Goal: Browse casually

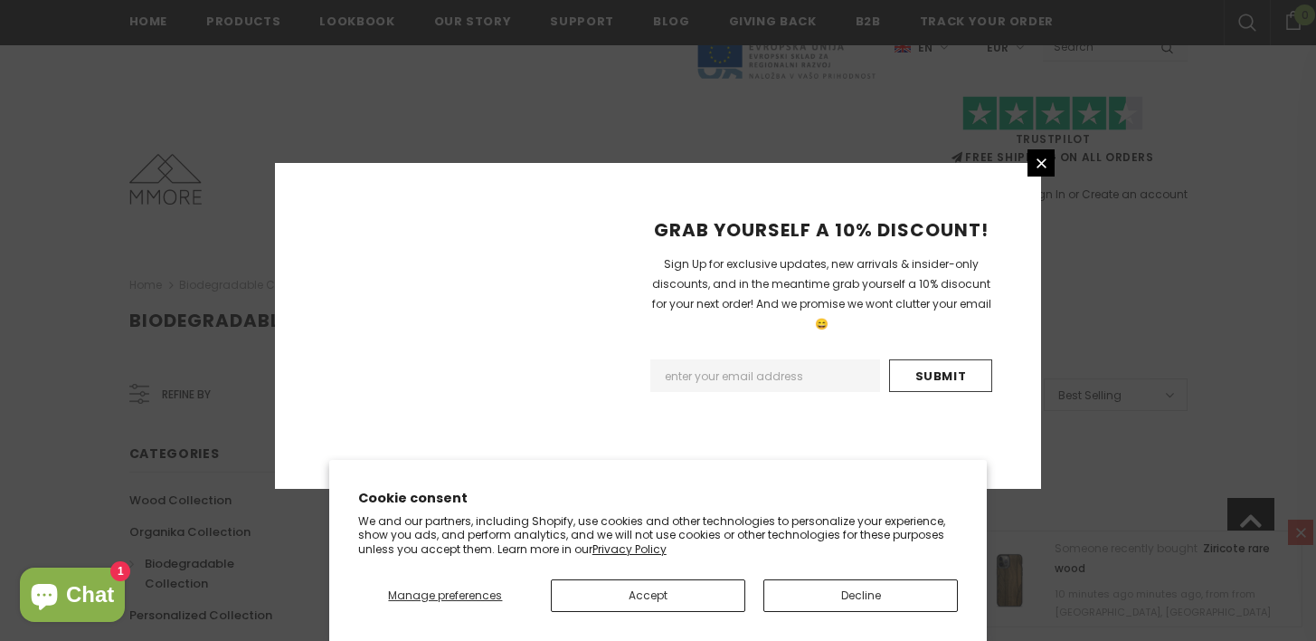
scroll to position [1213, 0]
